Goal: Task Accomplishment & Management: Use online tool/utility

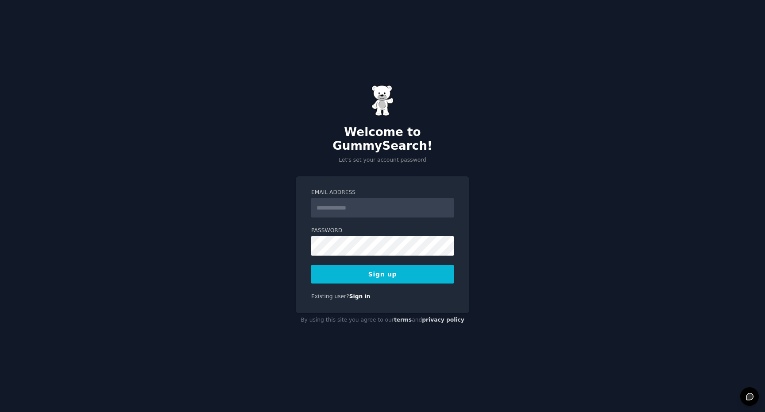
click at [332, 200] on input "Email Address" at bounding box center [382, 207] width 143 height 19
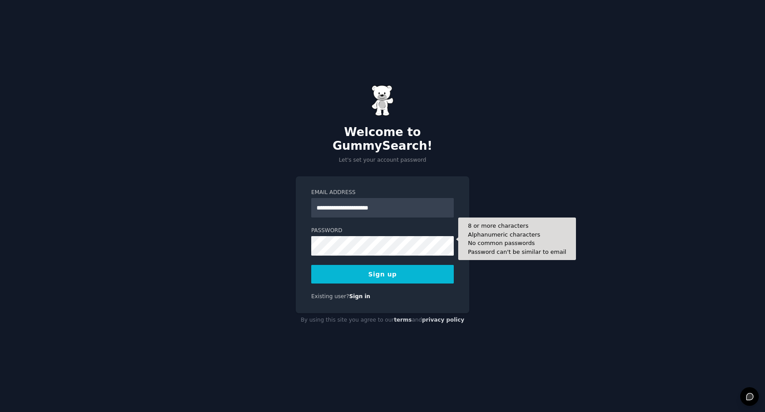
type input "**********"
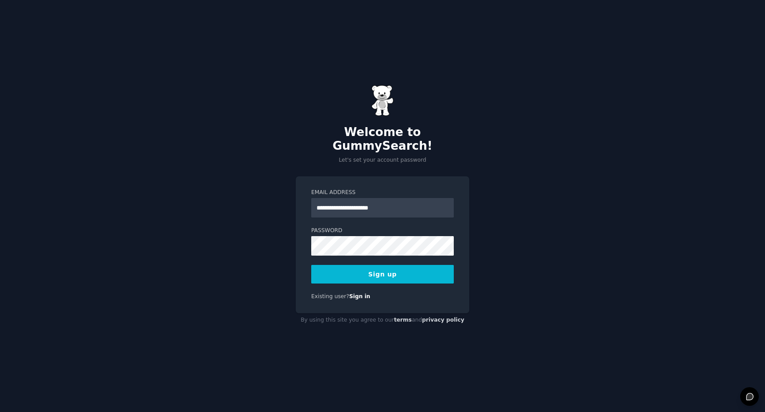
click at [351, 265] on button "Sign up" at bounding box center [382, 274] width 143 height 19
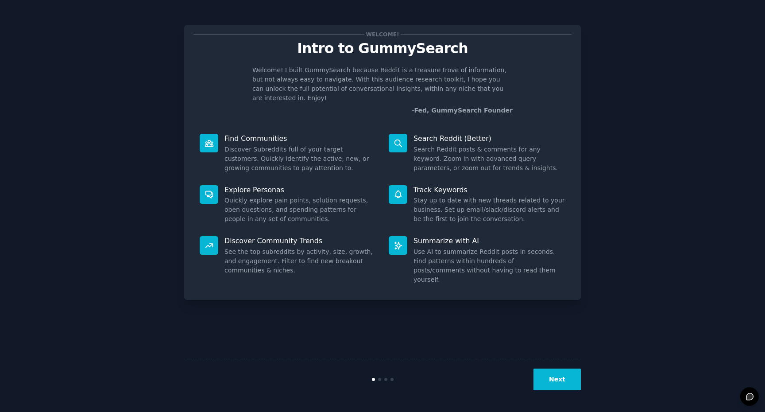
click at [565, 380] on button "Next" at bounding box center [557, 379] width 47 height 22
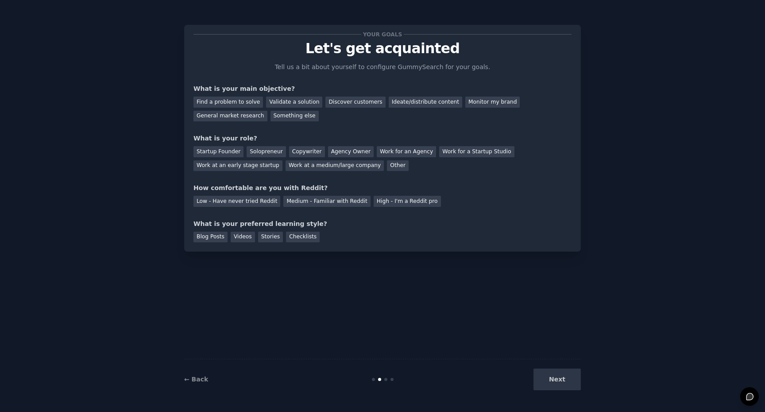
click at [565, 380] on div "Next" at bounding box center [515, 379] width 132 height 22
click at [465, 348] on div "Your goals Let's get acquainted Tell us a bit about yourself to configure Gummy…" at bounding box center [382, 205] width 397 height 387
click at [238, 100] on div "Find a problem to solve" at bounding box center [229, 102] width 70 height 11
click at [283, 101] on div "Validate a solution" at bounding box center [294, 102] width 56 height 11
click at [388, 170] on div "Other" at bounding box center [398, 165] width 22 height 11
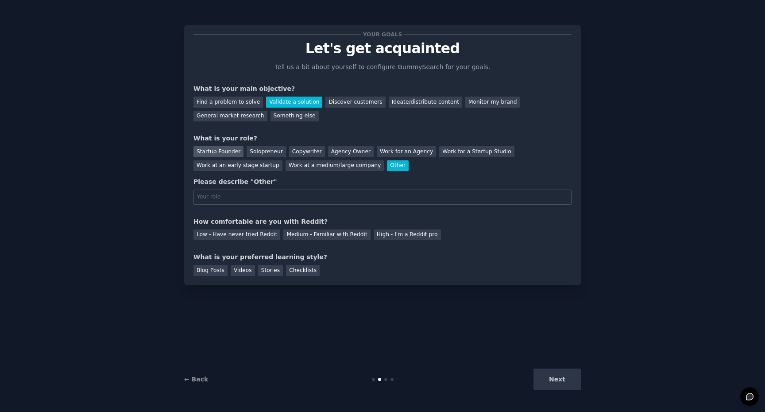
click at [237, 152] on div "Startup Founder" at bounding box center [219, 151] width 50 height 11
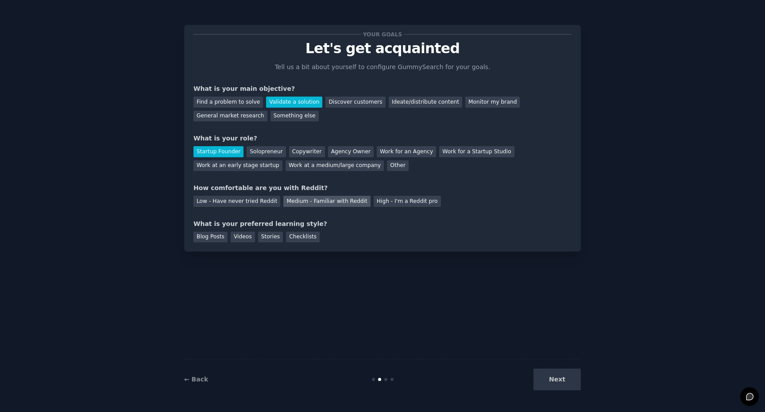
click at [304, 201] on div "Medium - Familiar with Reddit" at bounding box center [326, 201] width 87 height 11
click at [217, 239] on div "Blog Posts" at bounding box center [211, 237] width 34 height 11
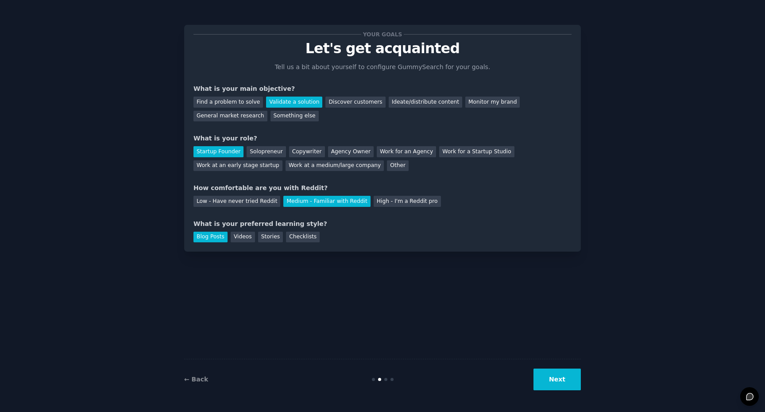
click at [550, 372] on button "Next" at bounding box center [557, 379] width 47 height 22
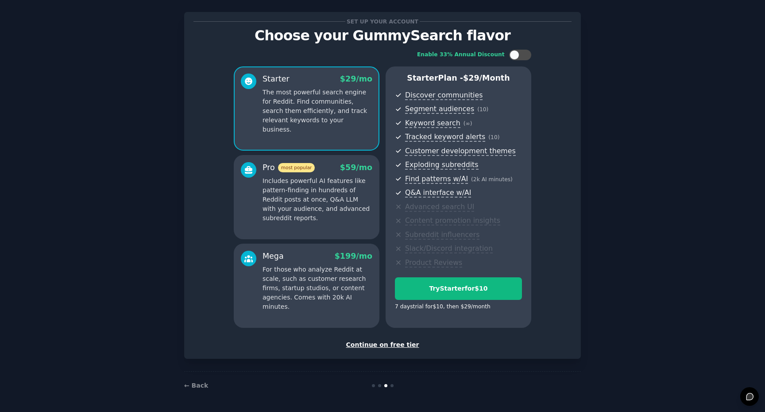
scroll to position [13, 0]
click at [390, 345] on div "Continue on free tier" at bounding box center [383, 344] width 378 height 9
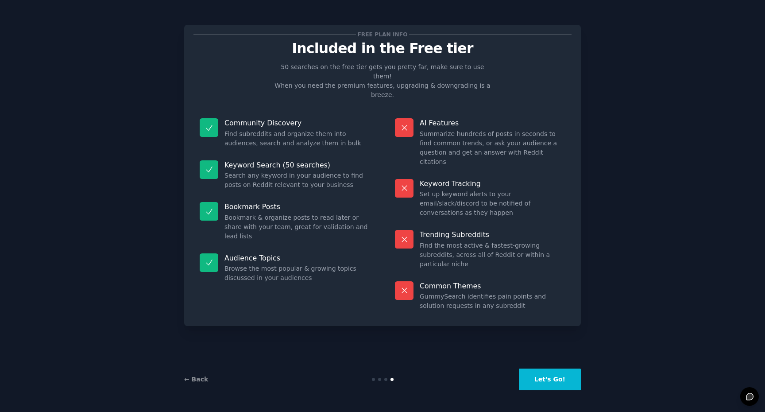
click at [538, 376] on button "Let's Go!" at bounding box center [550, 379] width 62 height 22
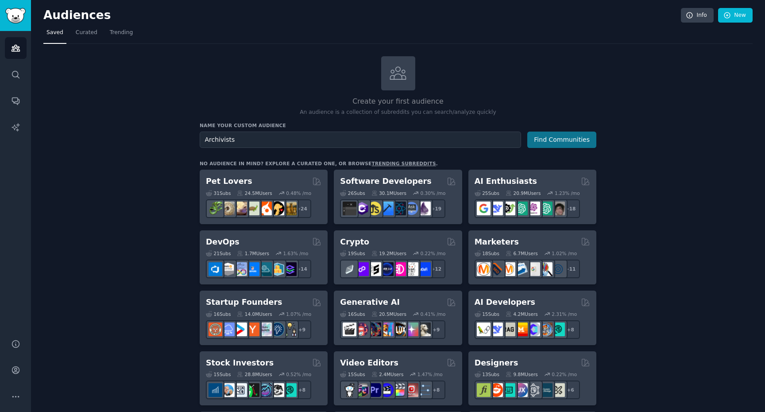
type input "Archivists"
click at [565, 145] on button "Find Communities" at bounding box center [561, 140] width 69 height 16
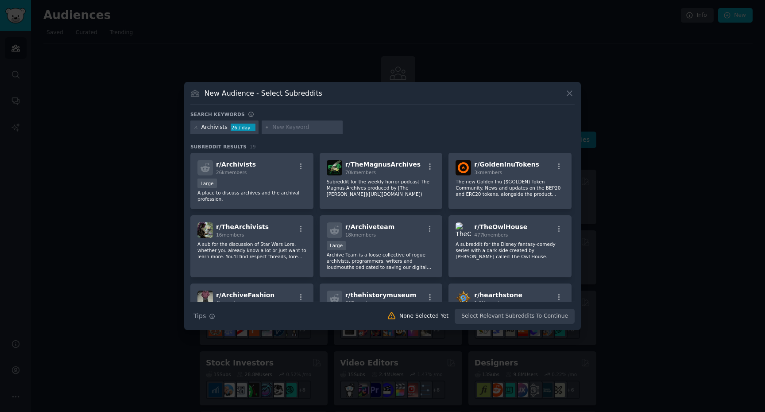
click at [224, 128] on div "Archivists" at bounding box center [215, 128] width 26 height 8
click at [199, 128] on div "Archivists 26 / day" at bounding box center [224, 127] width 68 height 14
click at [195, 128] on icon at bounding box center [196, 127] width 2 height 2
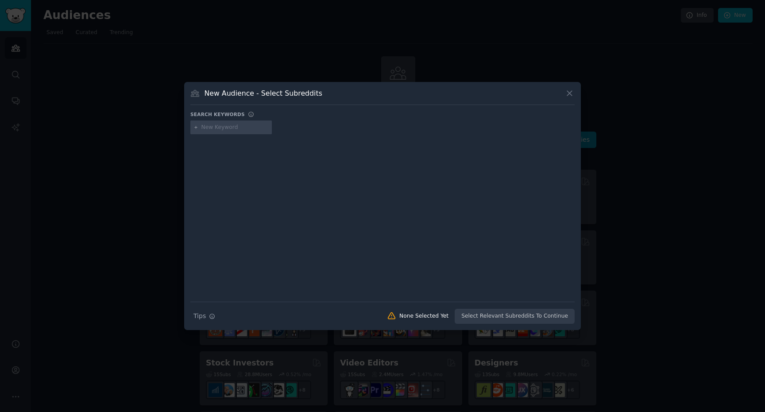
click at [211, 130] on input "text" at bounding box center [235, 128] width 67 height 8
type input "Email Archive"
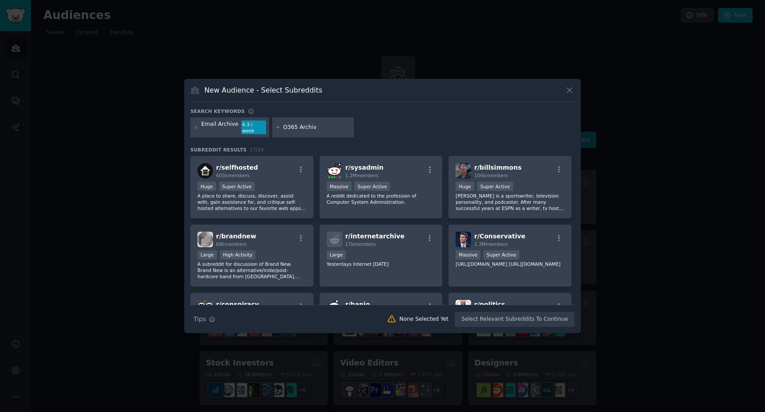
type input "O365 Archive"
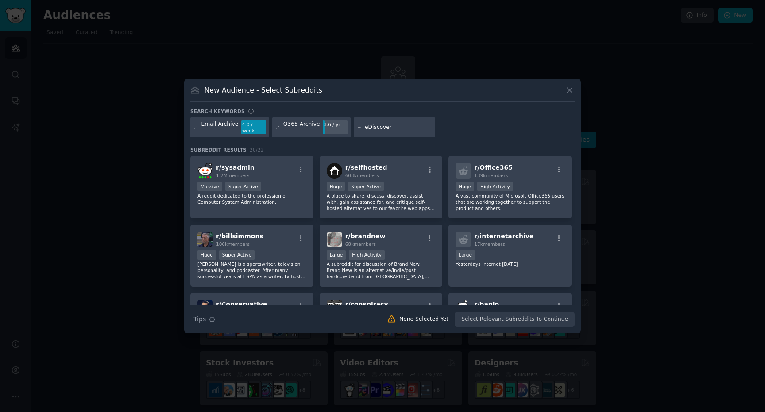
type input "eDiscovery"
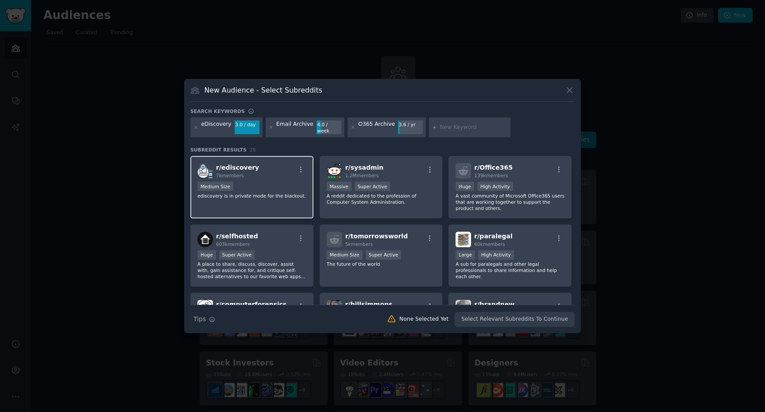
click at [273, 171] on div "r/ ediscovery 7k members" at bounding box center [252, 171] width 109 height 16
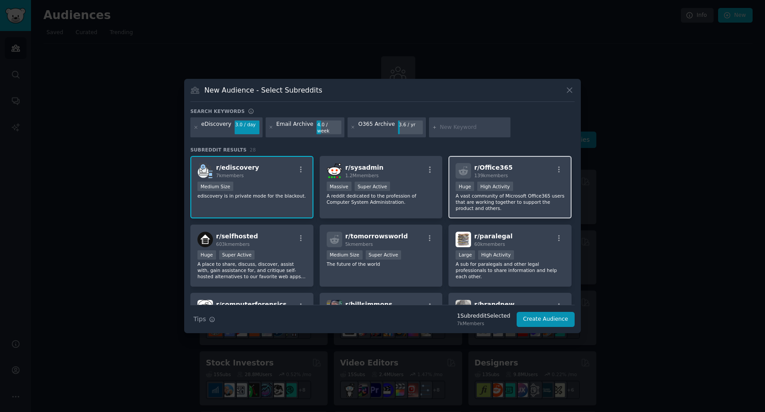
click at [546, 182] on div "100,000 - 1,000,000 members Huge High Activity" at bounding box center [510, 187] width 109 height 11
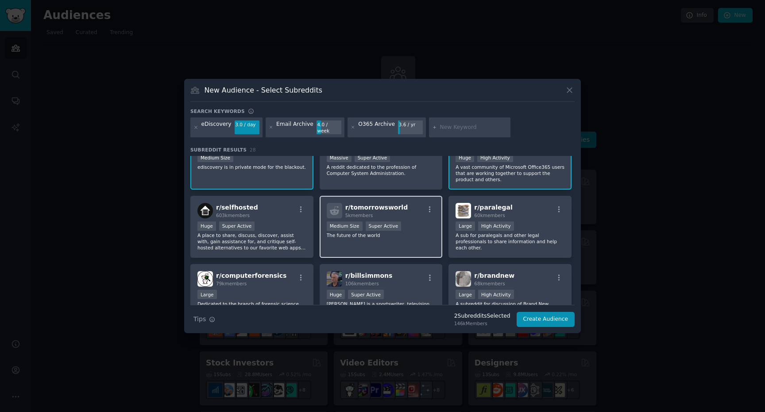
scroll to position [33, 0]
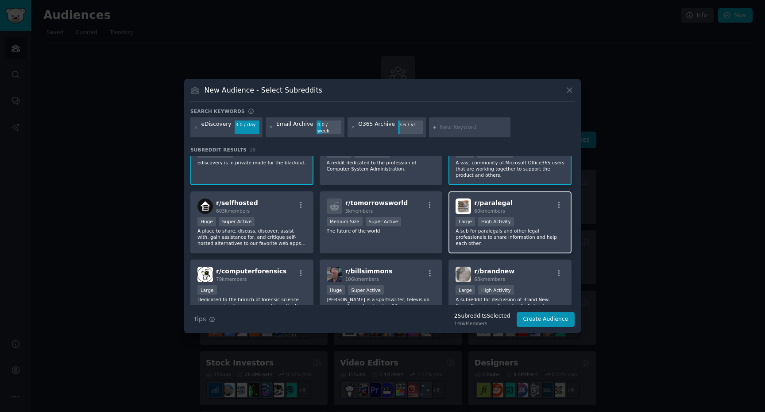
click at [530, 217] on div ">= 80th percentile for submissions / day Large High Activity" at bounding box center [510, 222] width 109 height 11
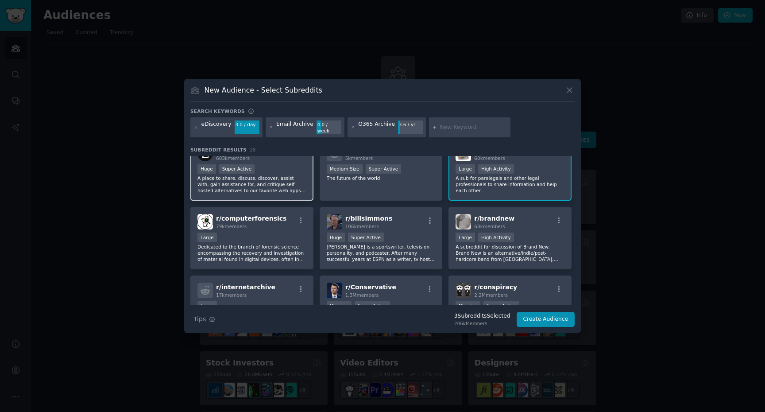
scroll to position [87, 0]
click at [279, 237] on div "Large" at bounding box center [252, 237] width 109 height 11
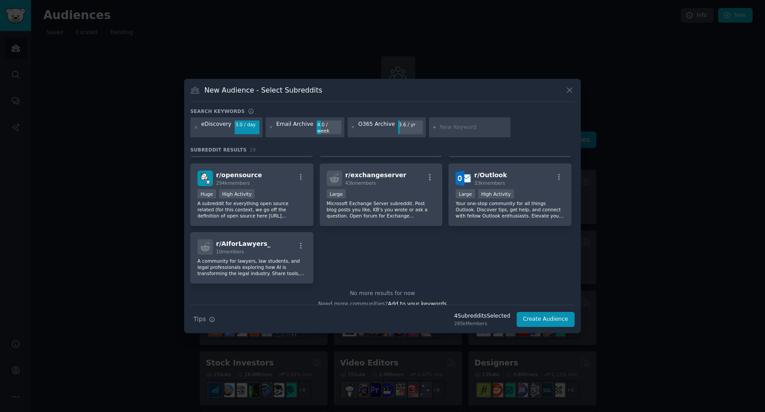
scroll to position [543, 0]
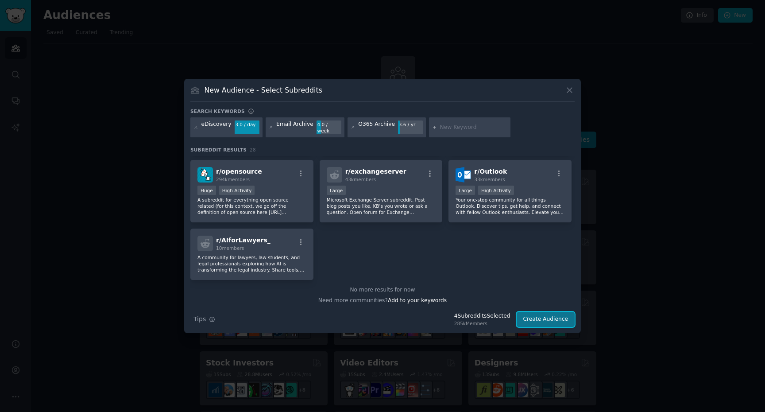
click at [537, 315] on button "Create Audience" at bounding box center [546, 319] width 58 height 15
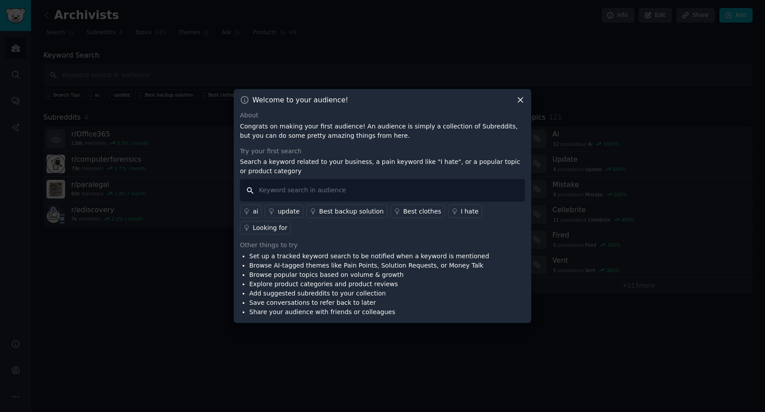
click at [269, 190] on input "text" at bounding box center [382, 190] width 285 height 23
type input "Litigation"
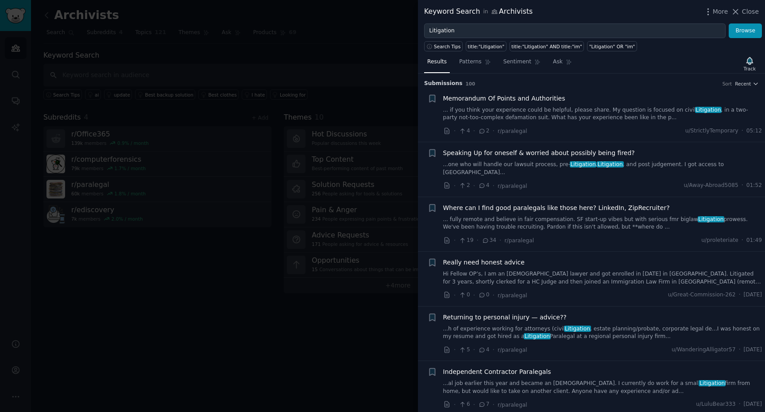
click at [209, 76] on div at bounding box center [382, 206] width 765 height 412
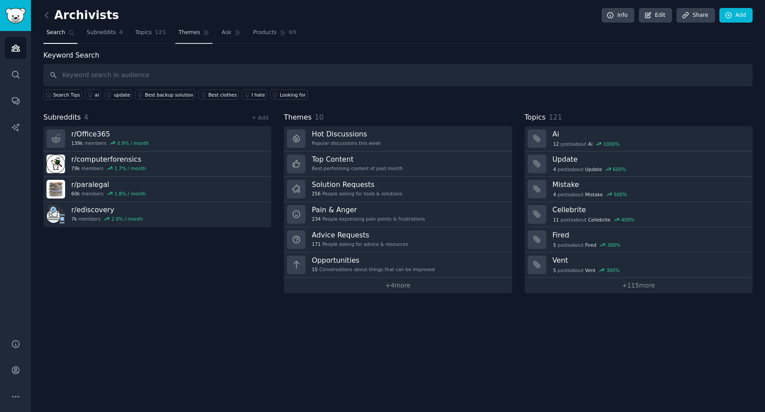
click at [190, 35] on span "Themes" at bounding box center [189, 33] width 22 height 8
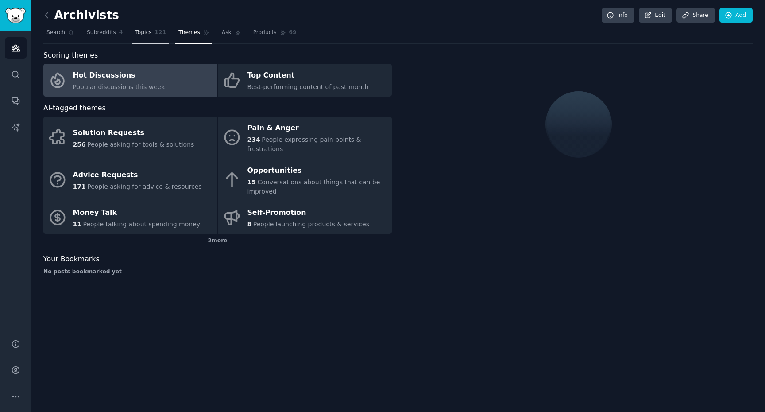
click at [155, 35] on span "121" at bounding box center [161, 33] width 12 height 8
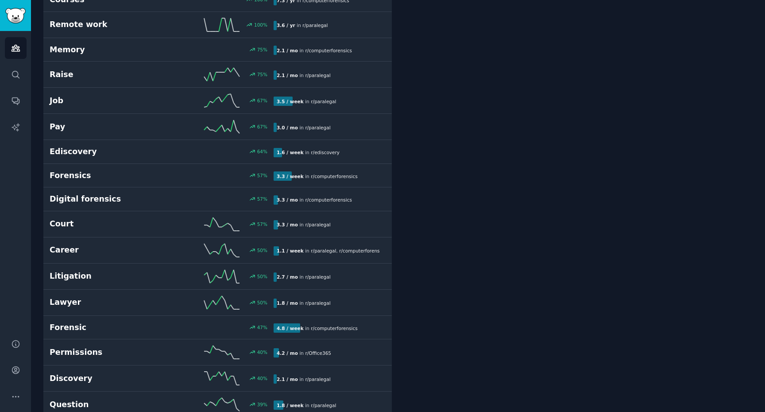
scroll to position [878, 0]
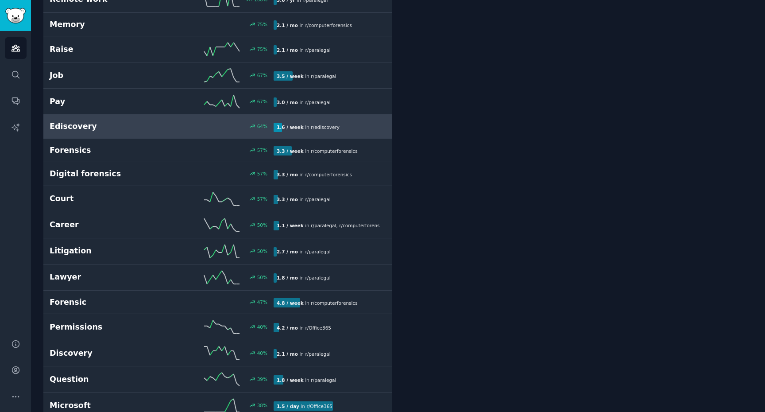
click at [71, 129] on h2 "Ediscovery" at bounding box center [106, 126] width 112 height 11
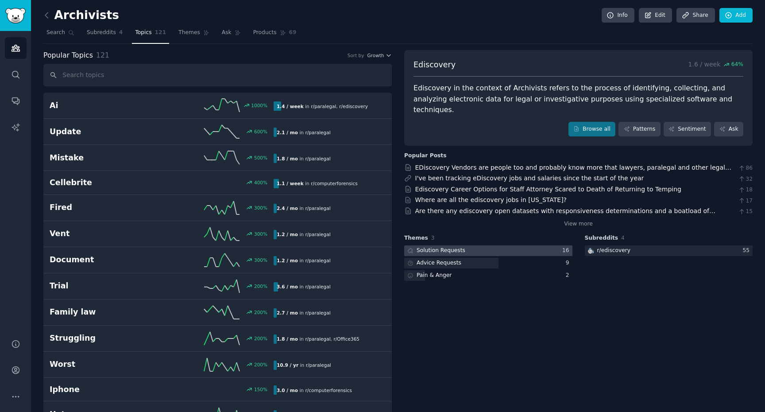
click at [460, 247] on div "Solution Requests" at bounding box center [441, 251] width 49 height 8
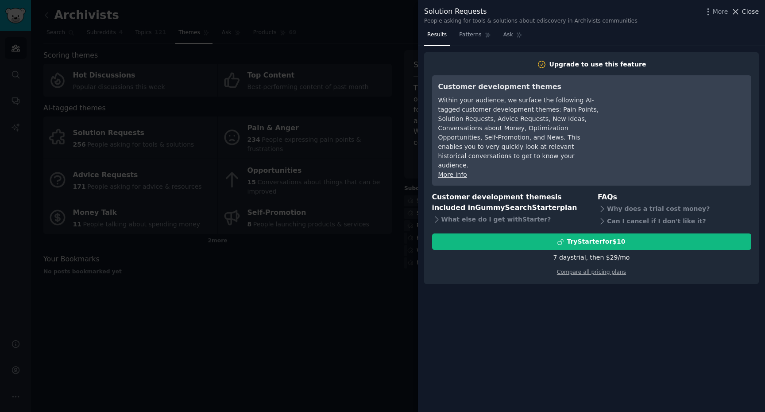
click at [749, 9] on span "Close" at bounding box center [750, 11] width 17 height 9
